Goal: Information Seeking & Learning: Find specific fact

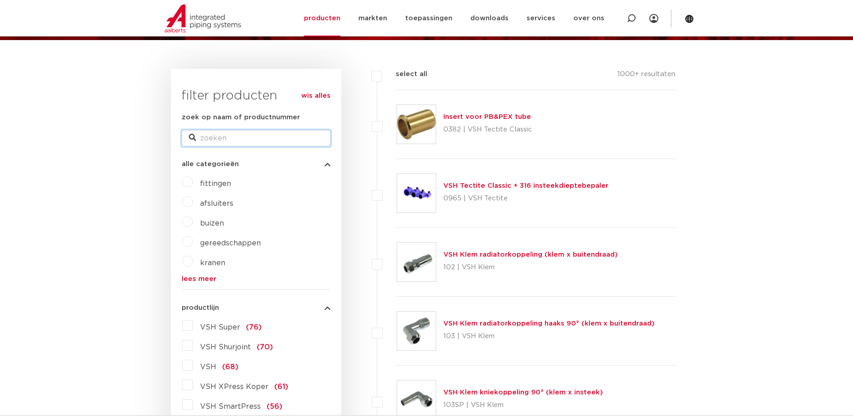
click at [240, 140] on input "zoek op naam of productnummer" at bounding box center [256, 138] width 149 height 16
click at [233, 132] on input "475" at bounding box center [256, 138] width 149 height 16
type input "4758226"
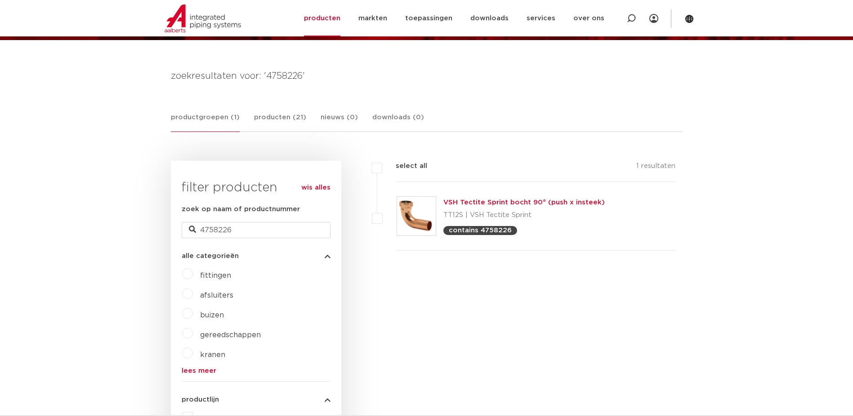
click at [429, 217] on img at bounding box center [416, 216] width 39 height 39
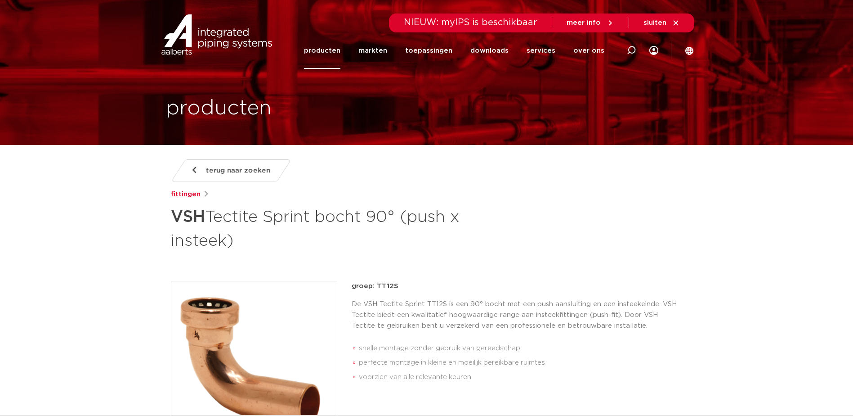
click at [252, 171] on span "terug naar zoeken" at bounding box center [238, 170] width 64 height 14
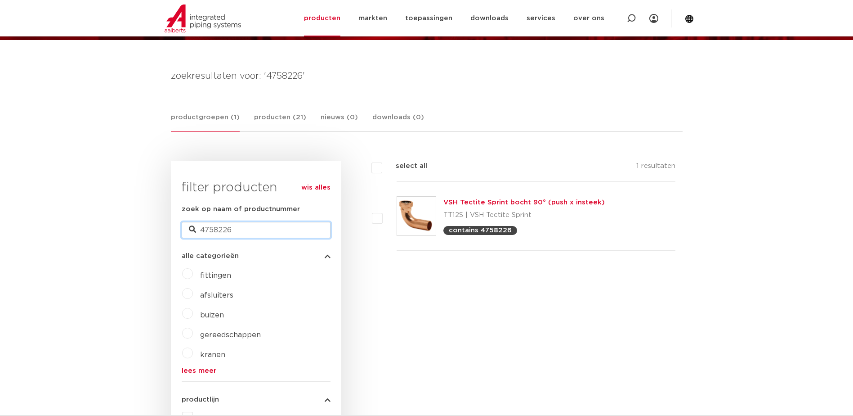
drag, startPoint x: 227, startPoint y: 230, endPoint x: 148, endPoint y: 215, distance: 81.0
type input "tectite sprint"
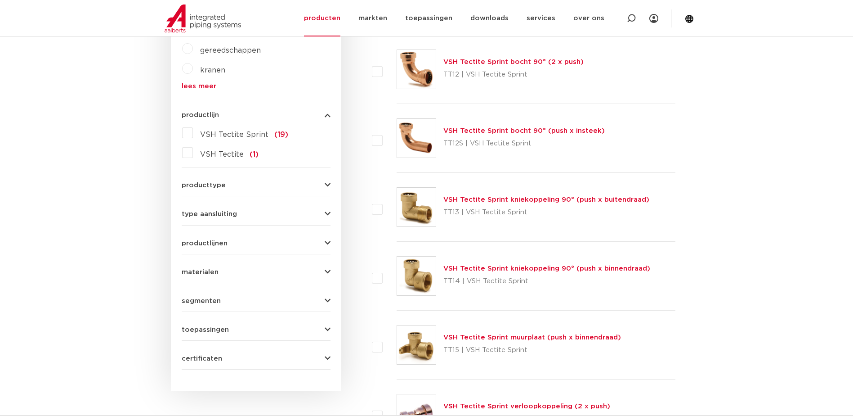
scroll to position [390, 0]
click at [415, 276] on img at bounding box center [416, 275] width 39 height 39
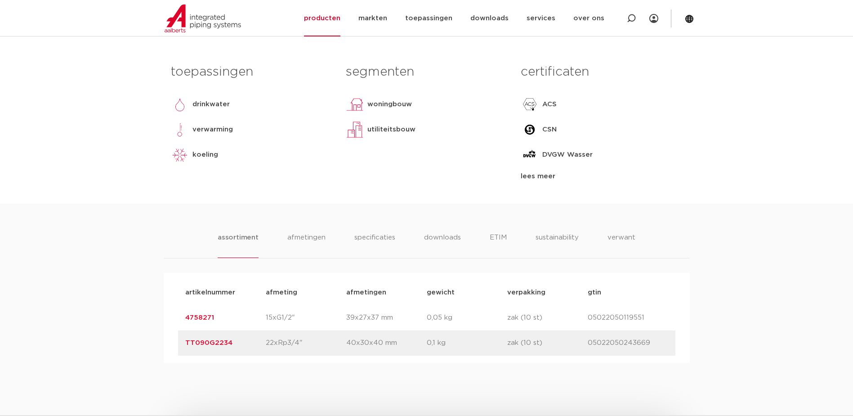
scroll to position [420, 0]
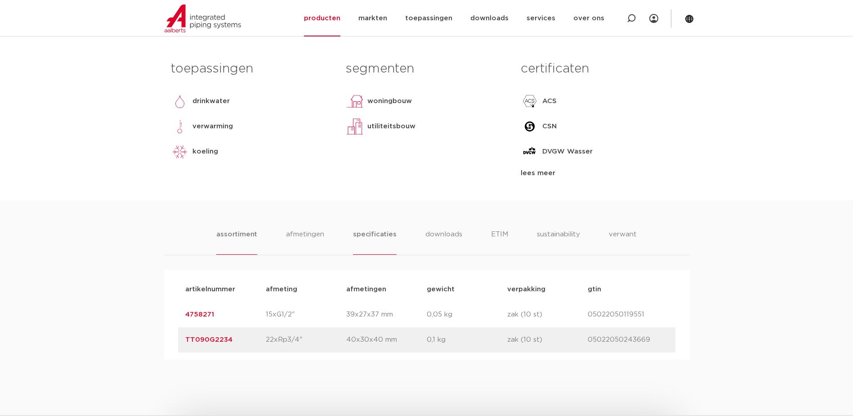
click at [365, 237] on li "specificaties" at bounding box center [374, 242] width 43 height 26
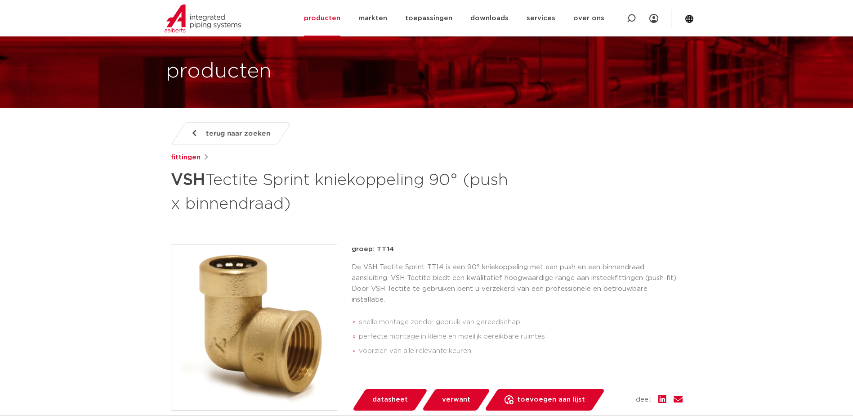
scroll to position [15, 0]
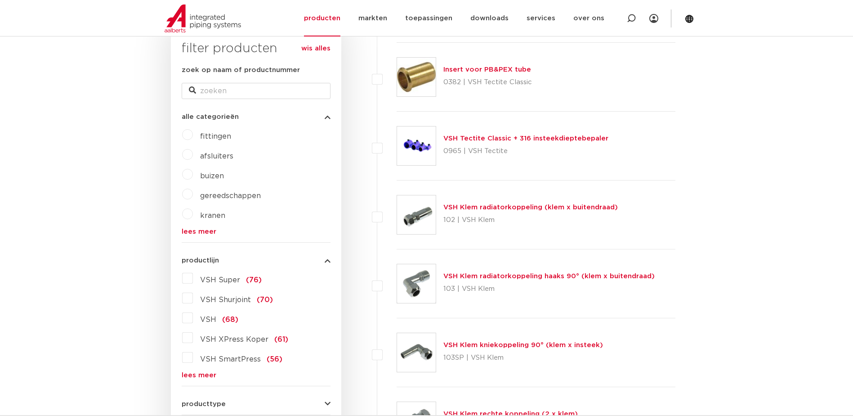
scroll to position [150, 0]
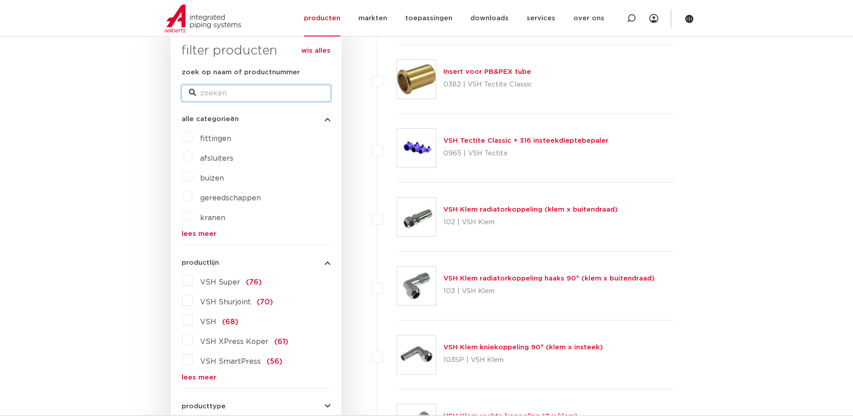
click at [211, 94] on input "zoek op naam of productnummer" at bounding box center [256, 93] width 149 height 16
paste input "410274"
type input "410274"
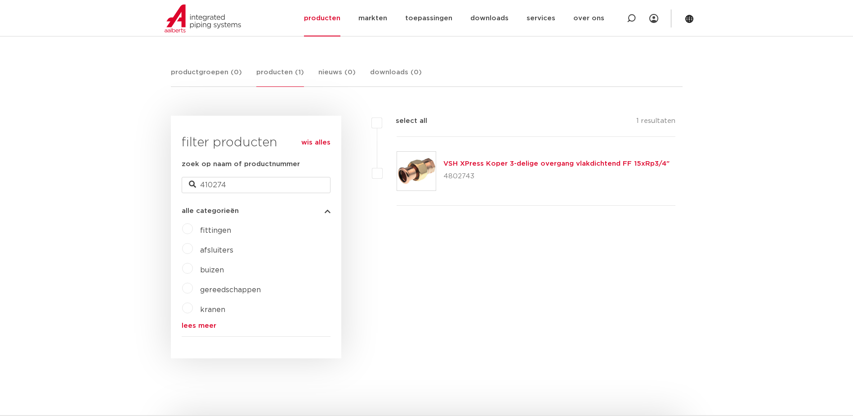
click at [420, 170] on img at bounding box center [416, 171] width 39 height 39
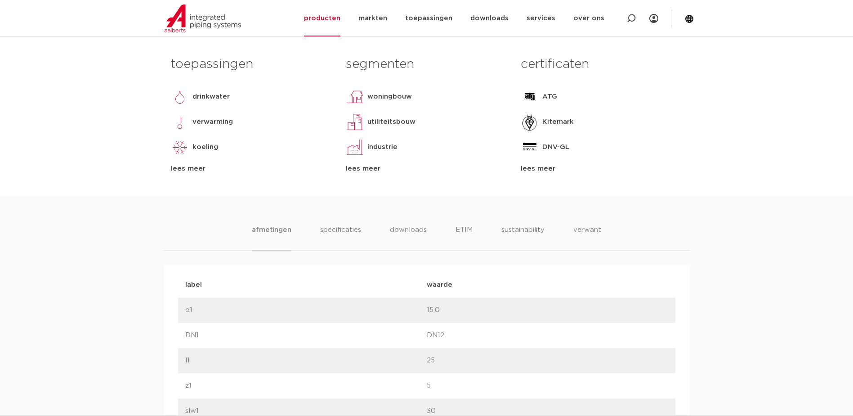
scroll to position [450, 0]
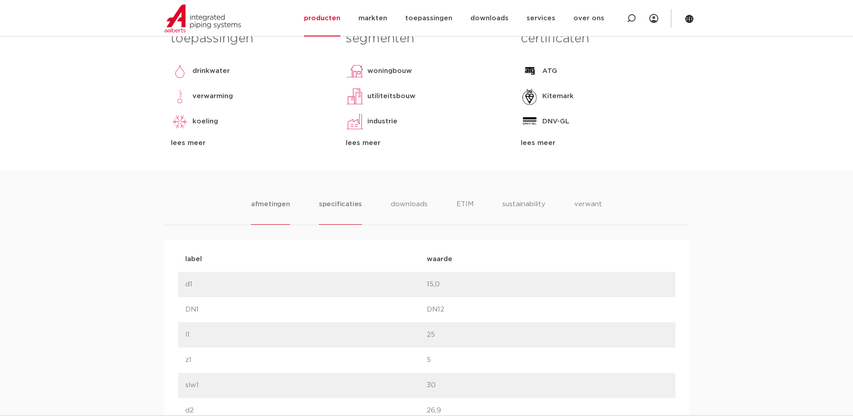
click at [347, 205] on li "specificaties" at bounding box center [340, 212] width 43 height 26
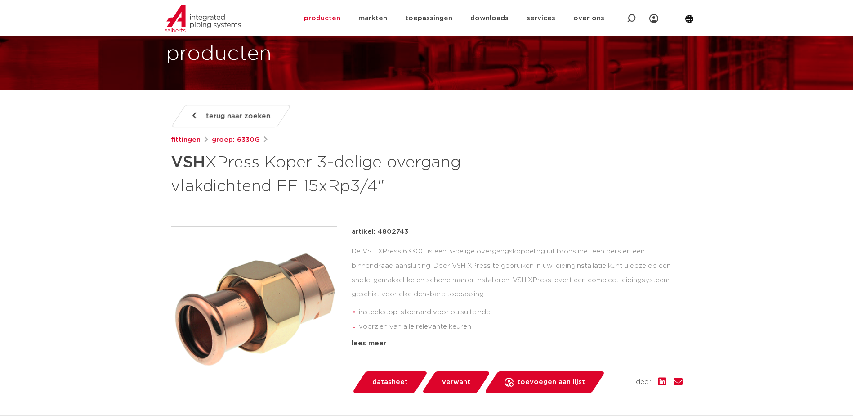
scroll to position [0, 0]
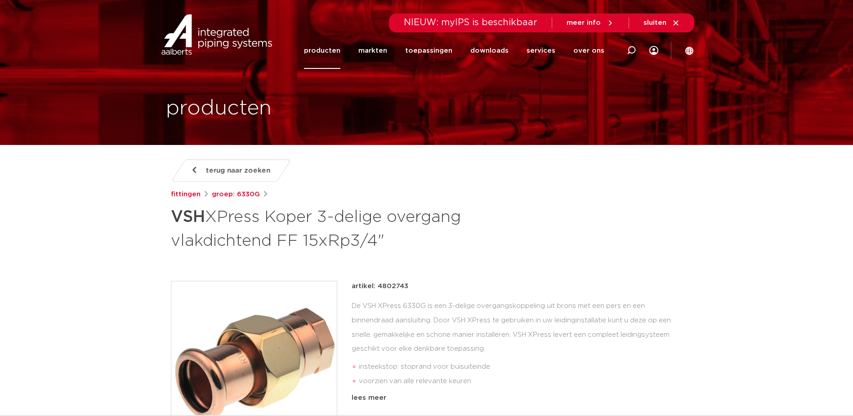
click at [218, 170] on span "terug naar zoeken" at bounding box center [238, 170] width 64 height 14
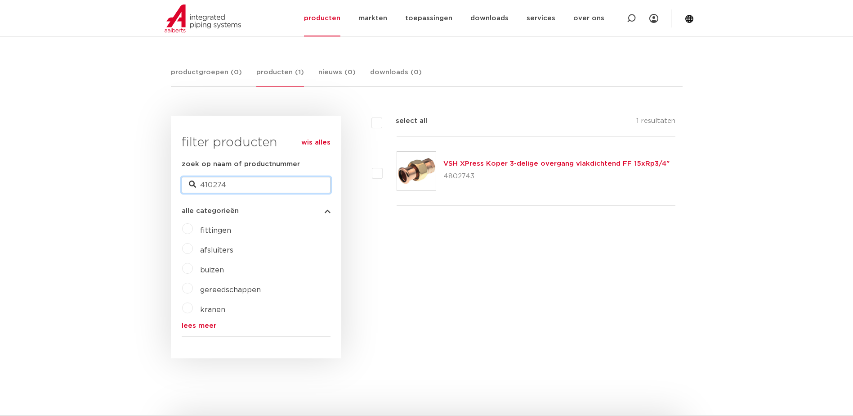
drag, startPoint x: 226, startPoint y: 185, endPoint x: 153, endPoint y: 183, distance: 73.4
click at [153, 183] on body "Zoeken NIEUW: myIPS is beschikbaar meer info sluiten producten markten toepassi…" at bounding box center [426, 366] width 853 height 1033
paste input "64001"
type input "640014"
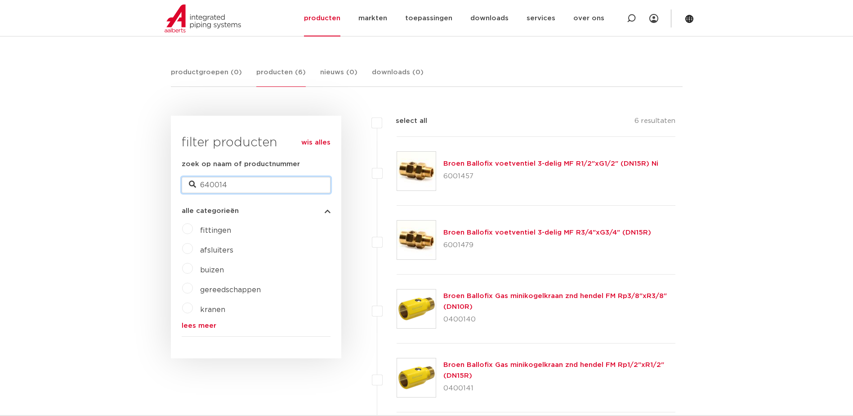
click at [200, 185] on input "640014" at bounding box center [256, 185] width 149 height 16
type input "0640014"
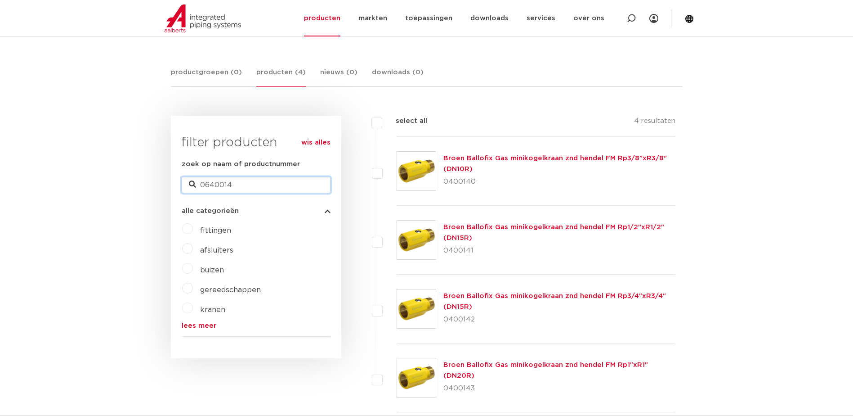
drag, startPoint x: 202, startPoint y: 186, endPoint x: 218, endPoint y: 183, distance: 15.5
click at [203, 186] on input "0640014" at bounding box center [256, 185] width 149 height 16
type input "640014"
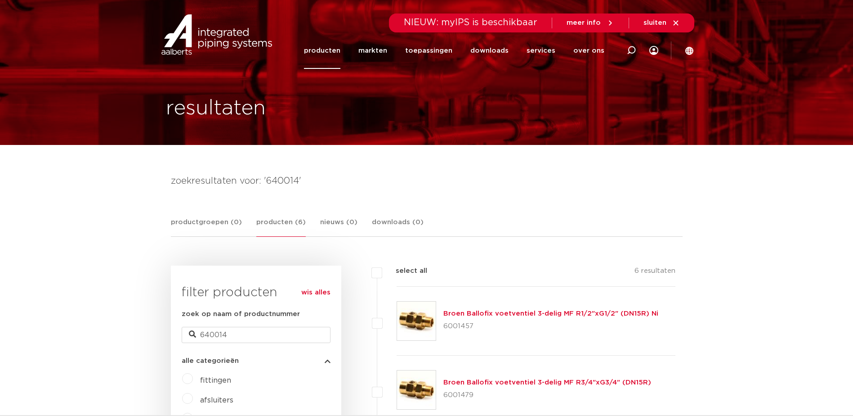
click at [199, 182] on h4 "zoekresultaten voor: '640014'" at bounding box center [427, 181] width 512 height 14
drag, startPoint x: 222, startPoint y: 335, endPoint x: 147, endPoint y: 332, distance: 75.2
paste input "t1 14mm coupling"
type input "t1 14mm coupling"
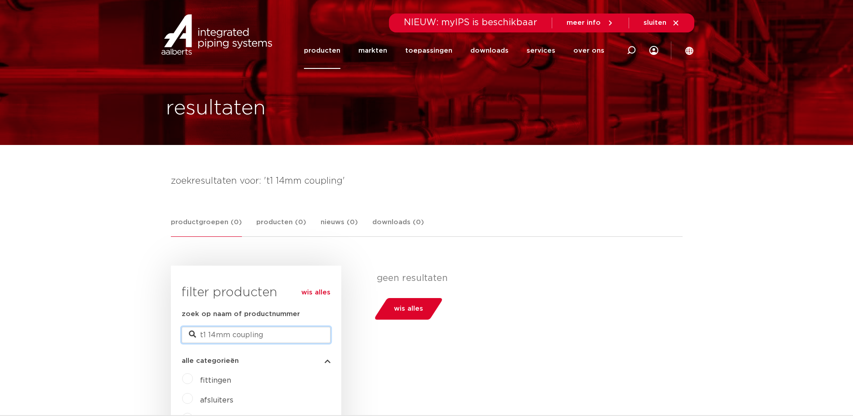
drag, startPoint x: 265, startPoint y: 333, endPoint x: 120, endPoint y: 333, distance: 145.8
type input "640084"
click at [246, 330] on input "640084" at bounding box center [256, 335] width 149 height 16
type input "640014"
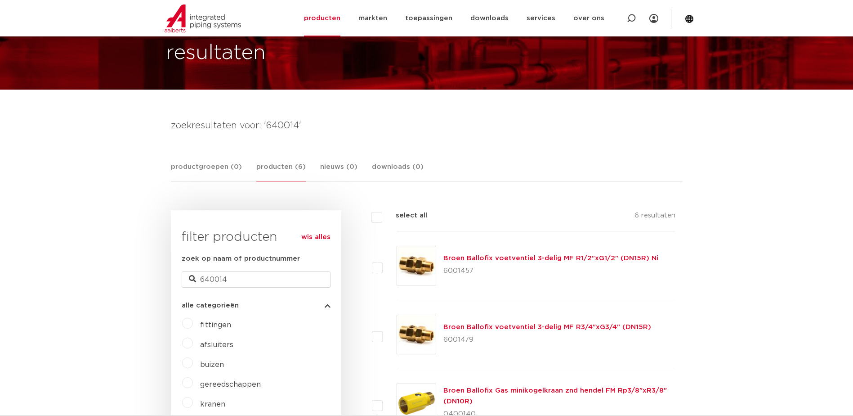
scroll to position [60, 0]
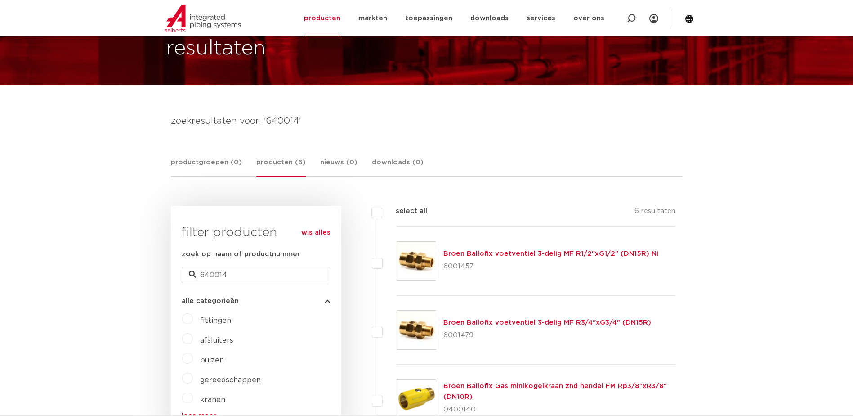
click at [481, 253] on link "Broen Ballofix voetventiel 3-delig MF R1/2"xG1/2" (DN15R) Ni" at bounding box center [551, 253] width 215 height 7
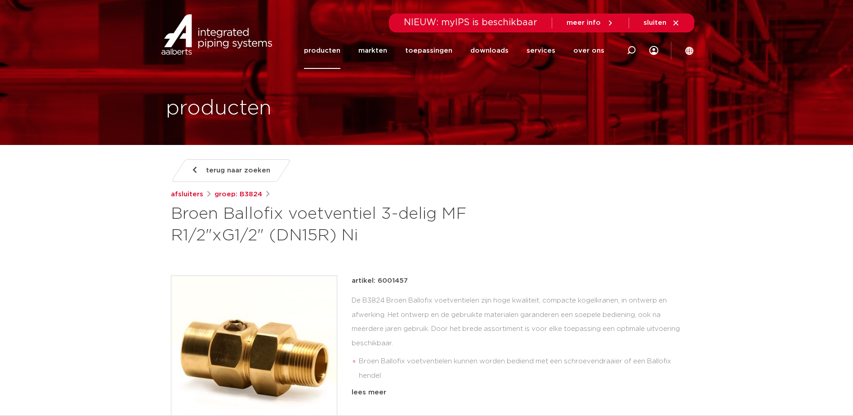
click at [249, 170] on span "terug naar zoeken" at bounding box center [238, 170] width 64 height 14
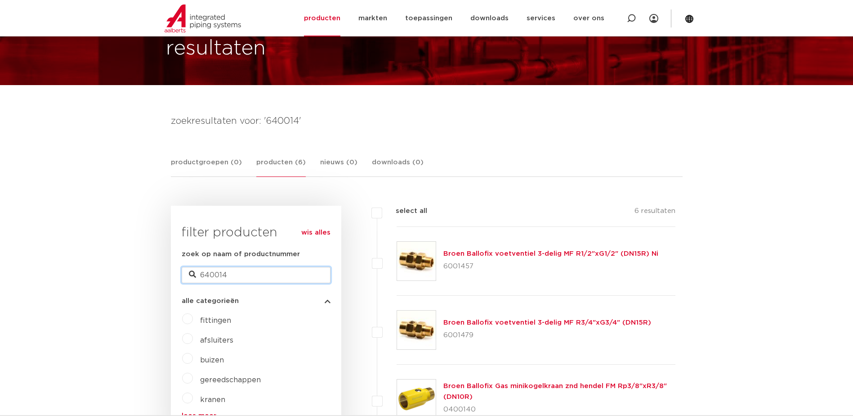
drag, startPoint x: 228, startPoint y: 270, endPoint x: 161, endPoint y: 271, distance: 67.5
paste input "92H"
type input "640092H"
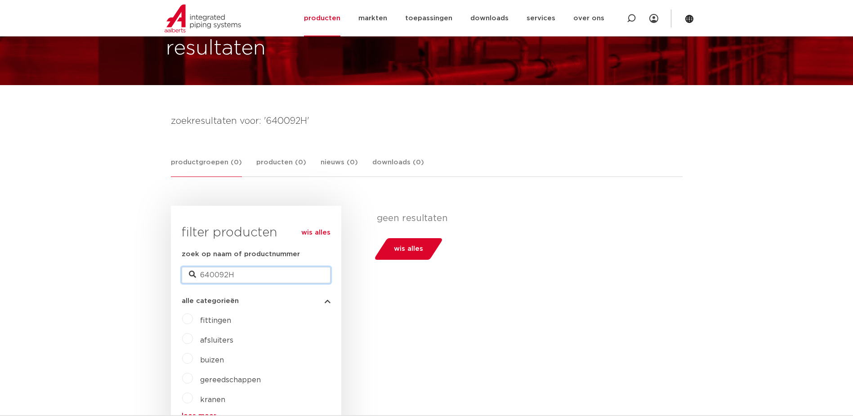
click at [260, 273] on input "640092H" at bounding box center [256, 275] width 149 height 16
type input "640092"
